Goal: Task Accomplishment & Management: Use online tool/utility

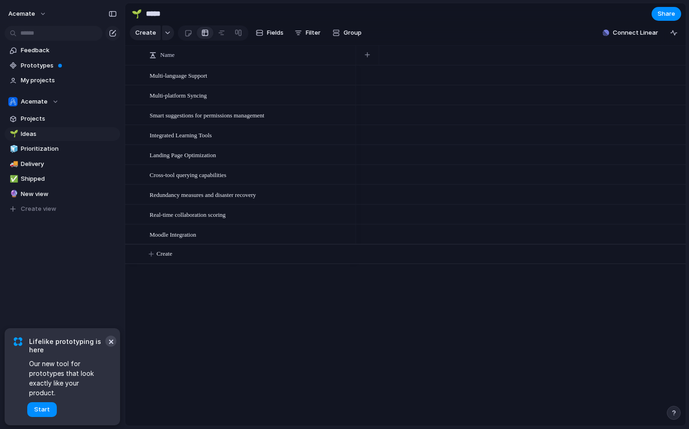
click at [112, 346] on button "×" at bounding box center [110, 340] width 11 height 11
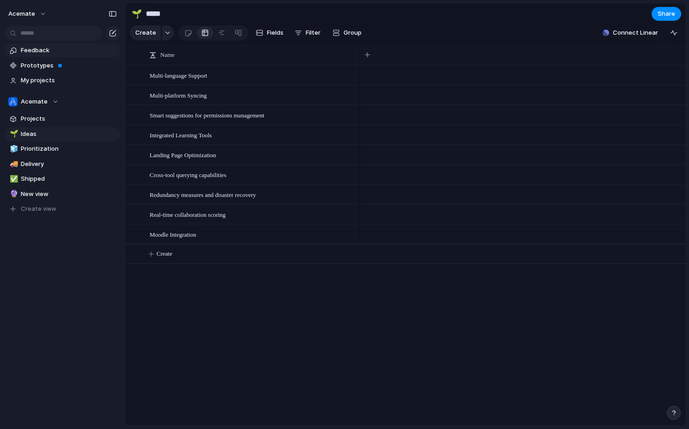
click at [43, 52] on span "Feedback" at bounding box center [69, 50] width 96 height 9
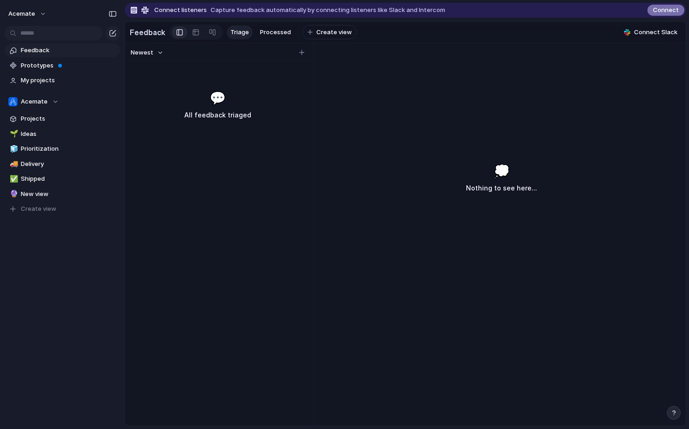
click at [665, 13] on span "Connect" at bounding box center [666, 10] width 26 height 9
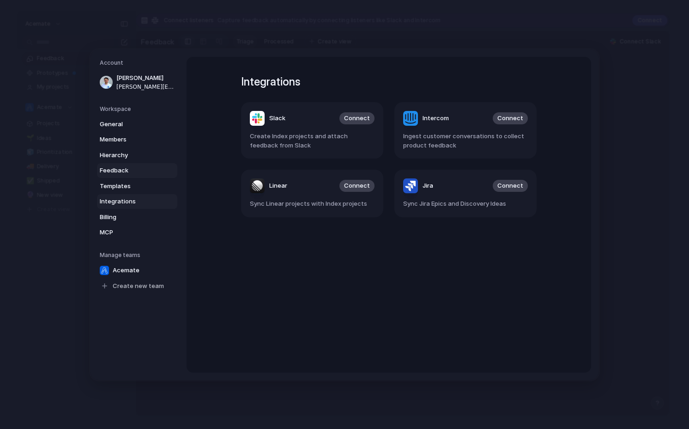
click at [126, 170] on span "Feedback" at bounding box center [129, 170] width 59 height 9
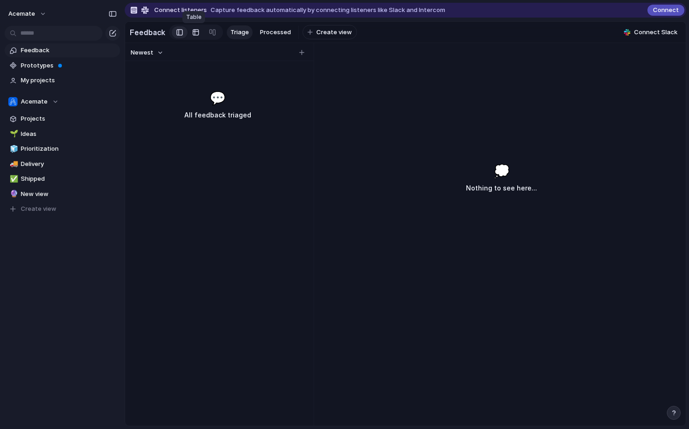
click at [199, 33] on link at bounding box center [195, 32] width 17 height 15
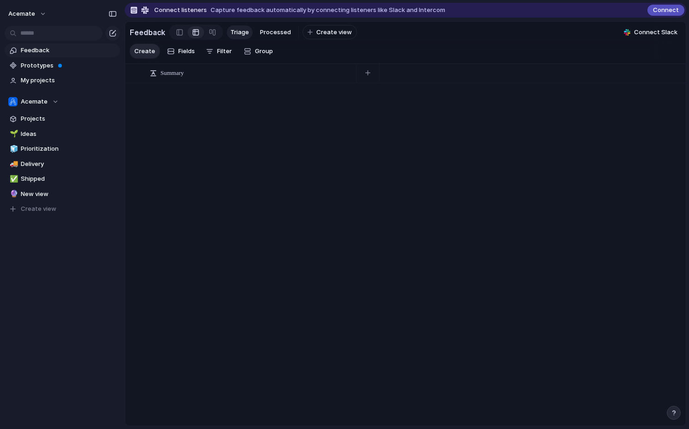
click at [165, 33] on div "Feedback" at bounding box center [176, 31] width 93 height 15
click at [173, 33] on link at bounding box center [180, 32] width 16 height 15
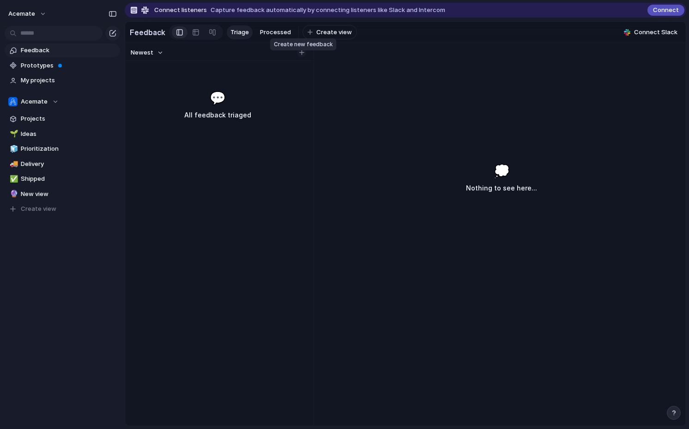
click at [303, 55] on div "button" at bounding box center [301, 52] width 5 height 5
type input "*********"
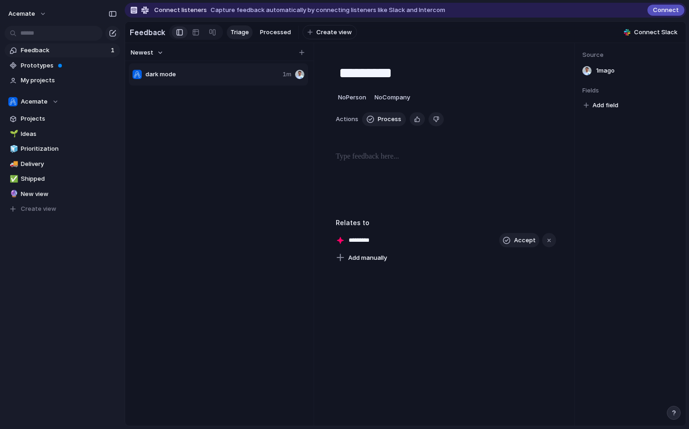
click at [421, 169] on div at bounding box center [446, 180] width 220 height 59
click at [18, 77] on link "My projects" at bounding box center [62, 80] width 115 height 14
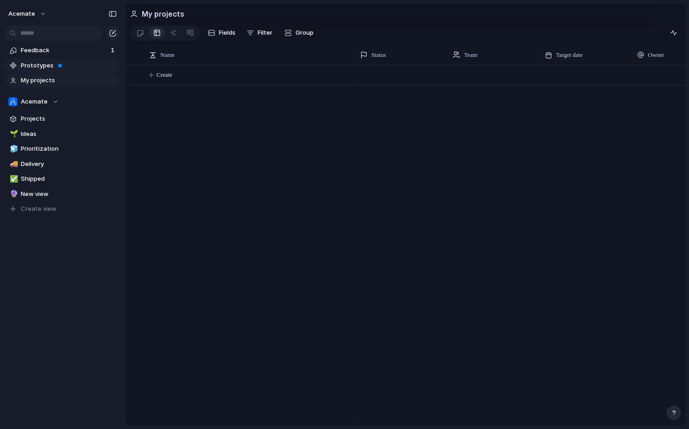
click at [37, 70] on link "Prototypes" at bounding box center [62, 66] width 115 height 14
click at [29, 118] on span "Projects" at bounding box center [69, 118] width 96 height 9
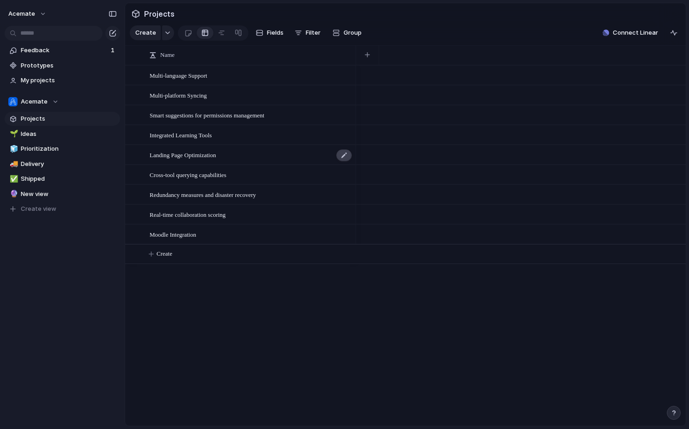
click at [343, 160] on div at bounding box center [344, 155] width 16 height 12
click at [392, 144] on div at bounding box center [521, 135] width 330 height 20
click at [54, 134] on span "Ideas" at bounding box center [69, 133] width 96 height 9
click at [51, 152] on span "Prioritization" at bounding box center [69, 148] width 96 height 9
type input "**********"
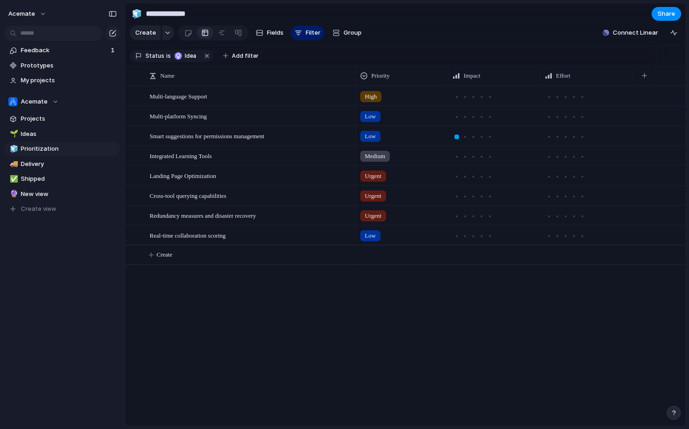
click at [376, 101] on span "High" at bounding box center [371, 96] width 12 height 9
click at [380, 105] on div "Urgent High Medium Low No Priority" at bounding box center [344, 214] width 689 height 429
click at [352, 363] on div "Multi-language Support Multi-platform Syncing Smart suggestions for permissions…" at bounding box center [405, 255] width 561 height 339
click at [222, 37] on div at bounding box center [221, 32] width 7 height 15
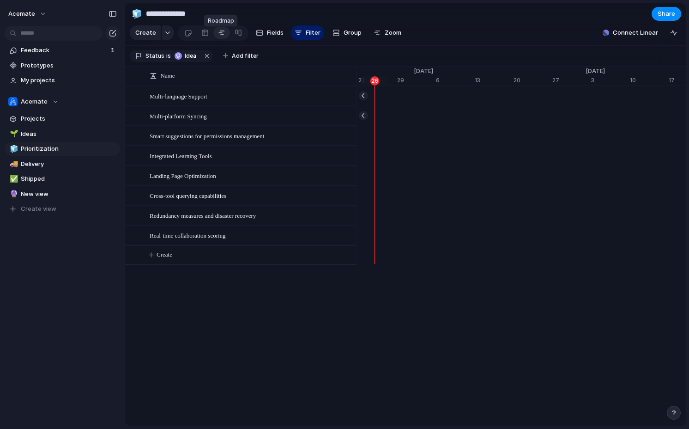
scroll to position [0, 6188]
